Goal: Task Accomplishment & Management: Complete application form

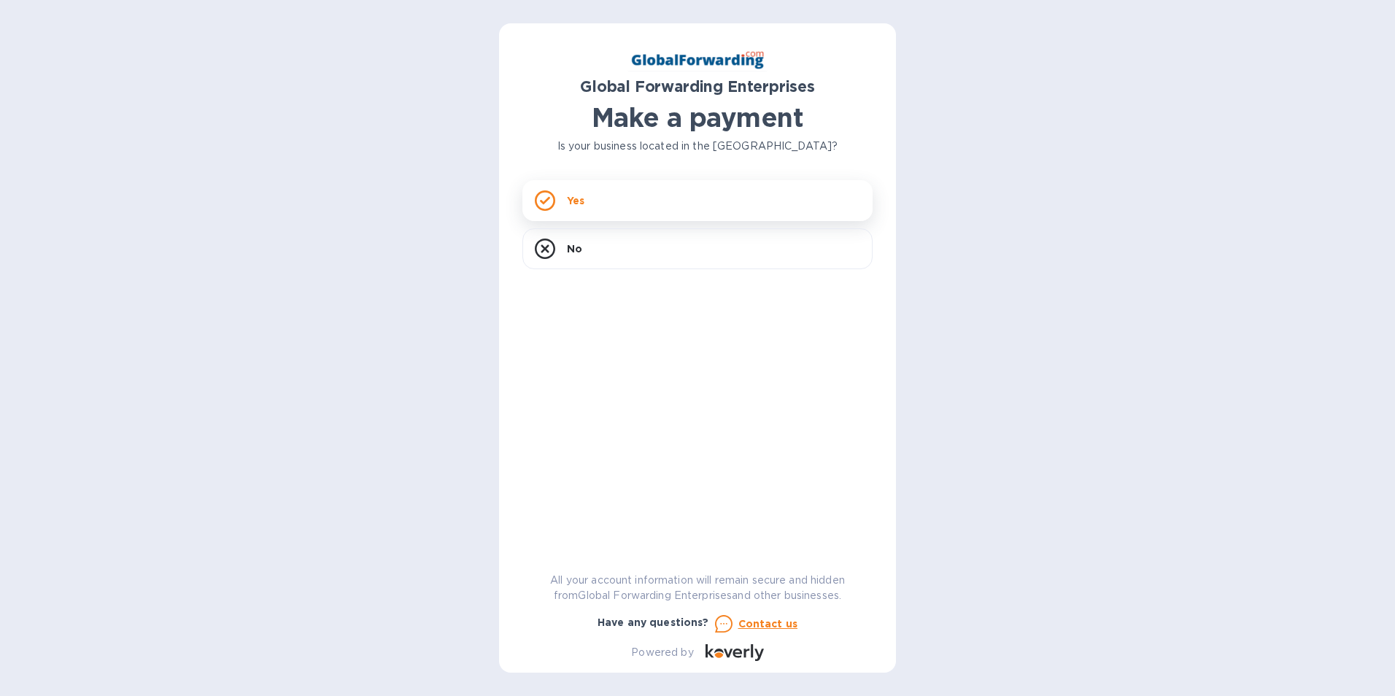
click at [677, 188] on div "Yes" at bounding box center [697, 200] width 350 height 41
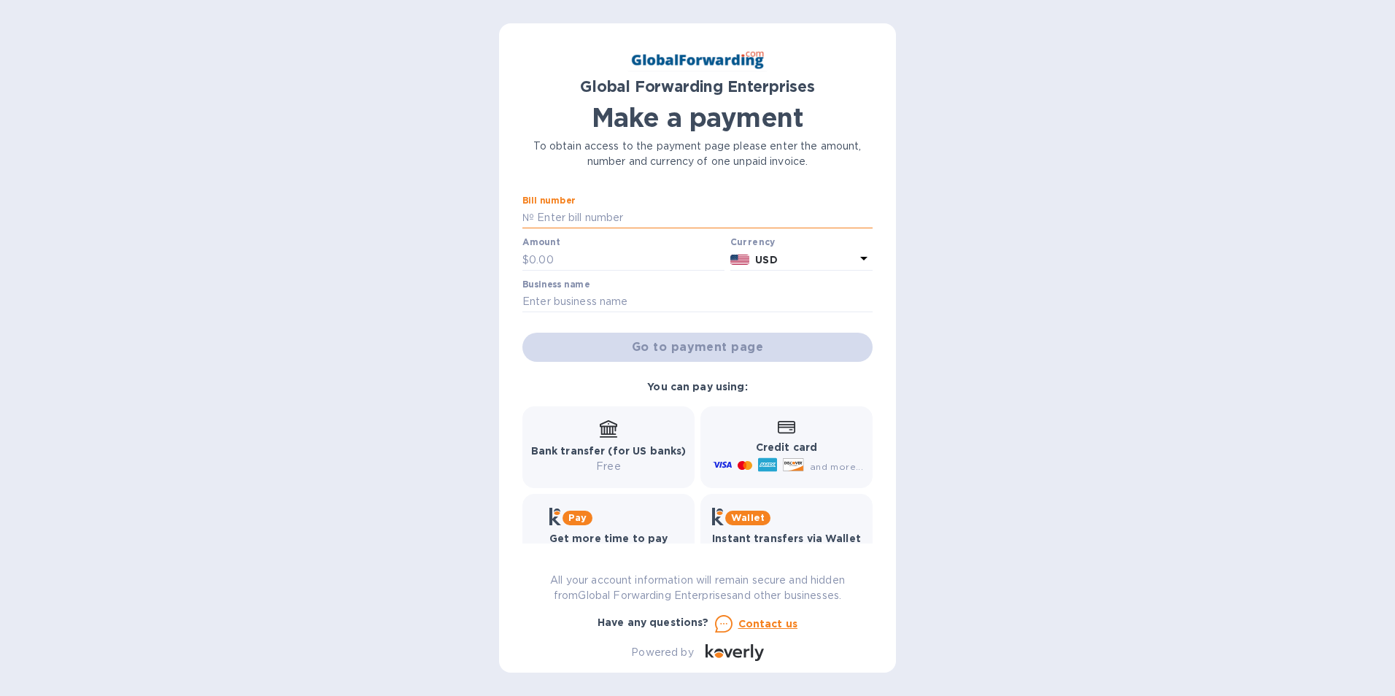
click at [654, 208] on input "text" at bounding box center [703, 218] width 339 height 22
type input "79623612 79632329"
click at [676, 256] on input "text" at bounding box center [627, 260] width 196 height 22
type input "700.00"
click at [630, 299] on input "text" at bounding box center [697, 302] width 350 height 22
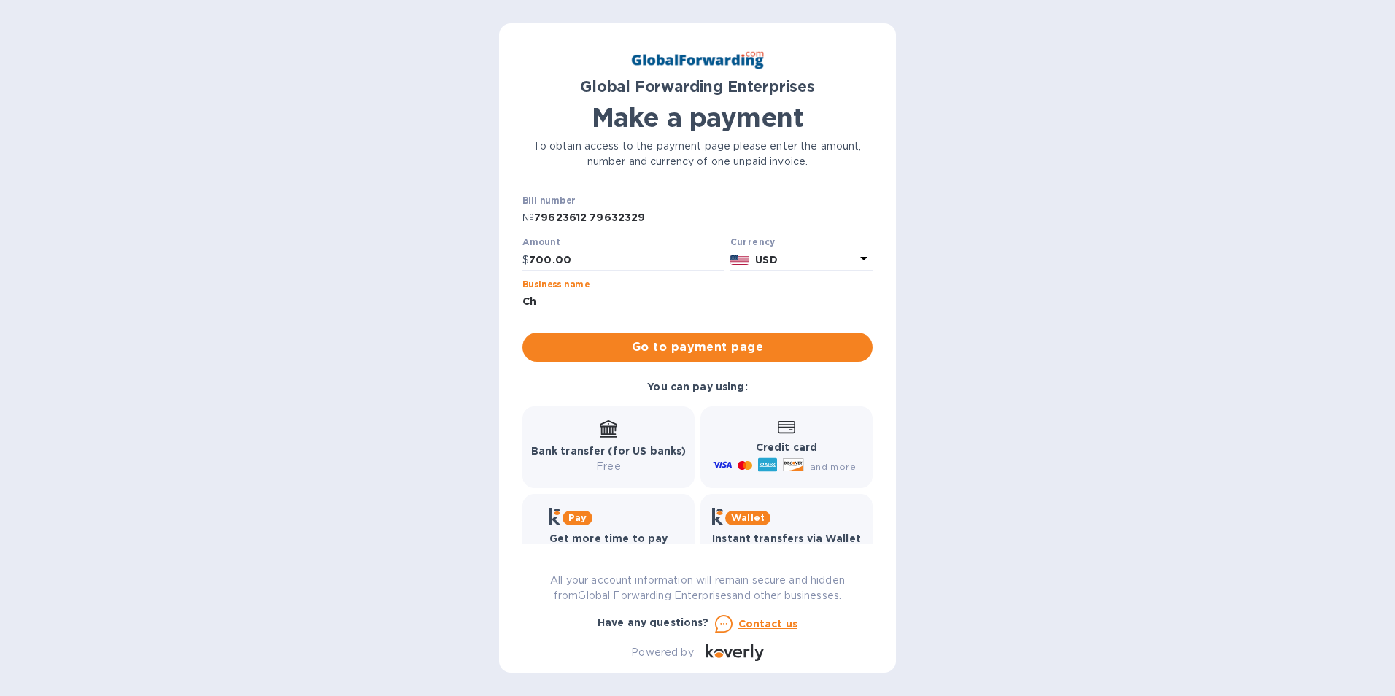
type input "[PERSON_NAME] Roofing & Waterproofing"
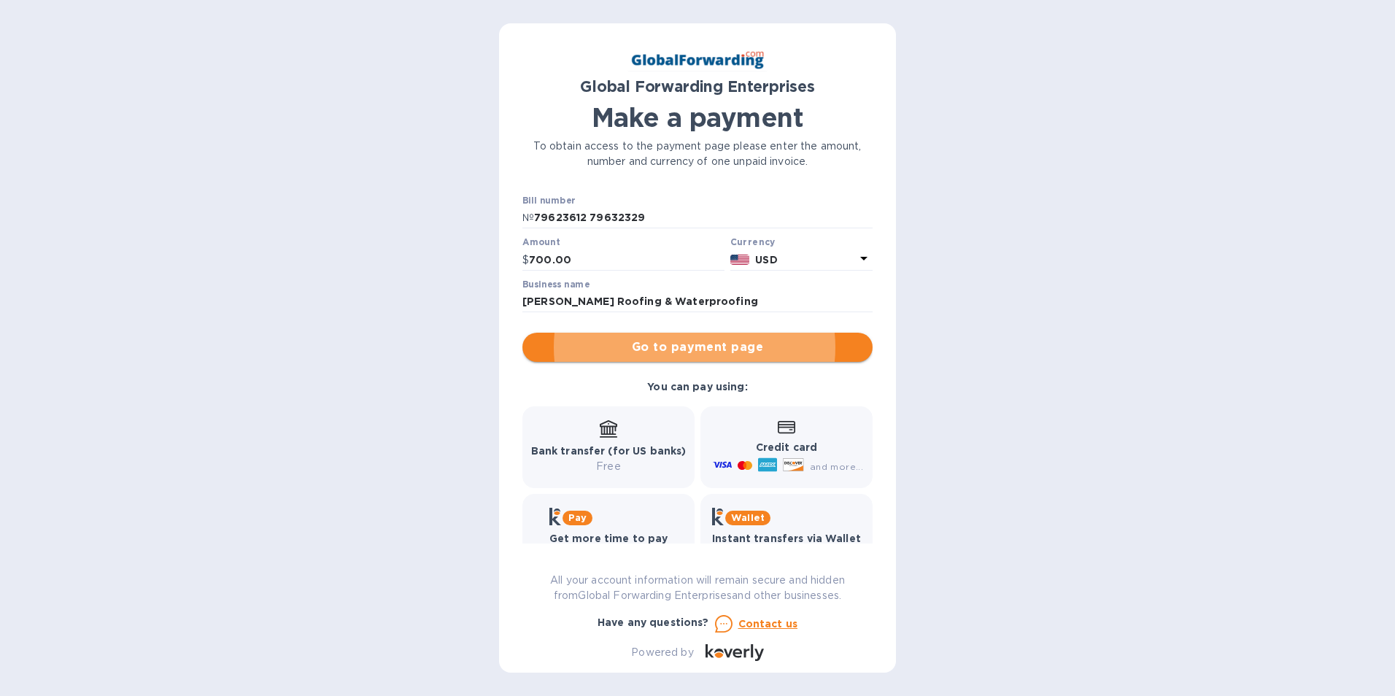
click at [722, 355] on span "Go to payment page" at bounding box center [697, 348] width 327 height 18
